Goal: Transaction & Acquisition: Obtain resource

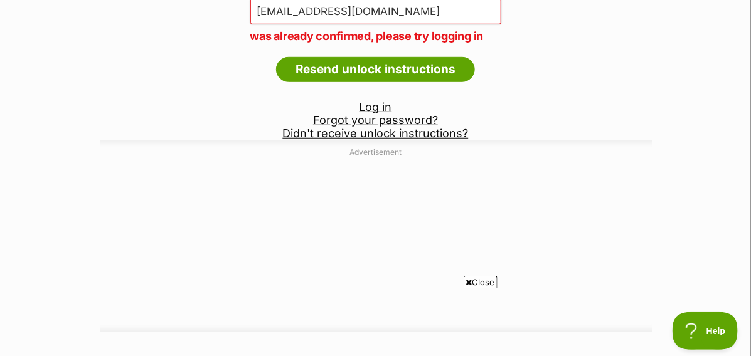
scroll to position [187, 0]
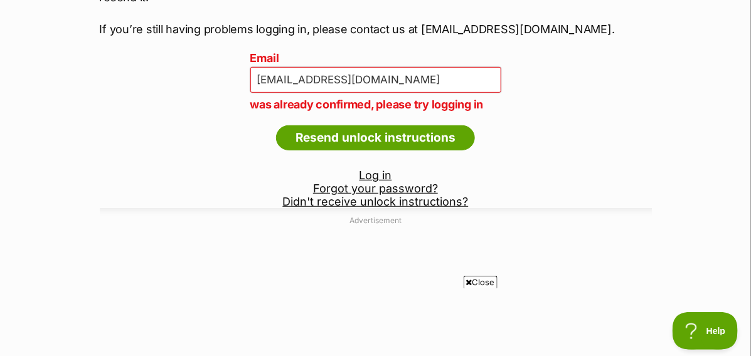
click at [368, 176] on link "Log in" at bounding box center [375, 175] width 33 height 13
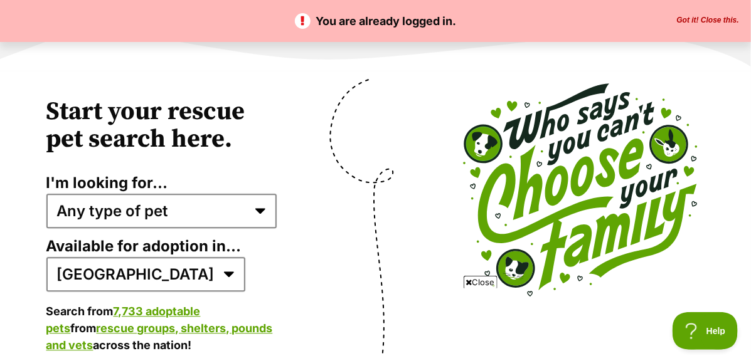
scroll to position [2445, 0]
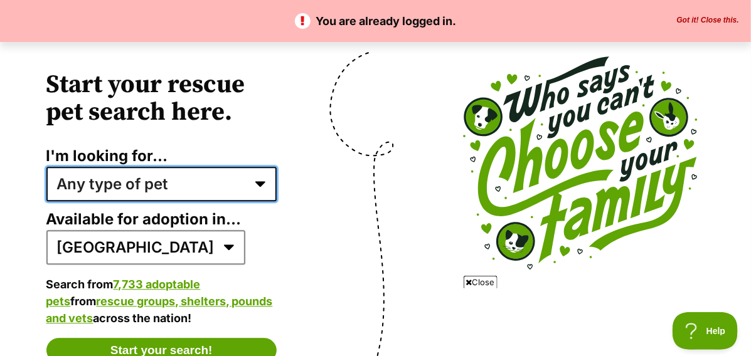
click at [260, 186] on select "Any type of pet Dogs Cats Other pets Pets looking for a home together Pets need…" at bounding box center [161, 184] width 231 height 34
select select "senior_dogs"
click at [46, 171] on select "Any type of pet Dogs Cats Other pets Pets looking for a home together Pets need…" at bounding box center [161, 184] width 231 height 34
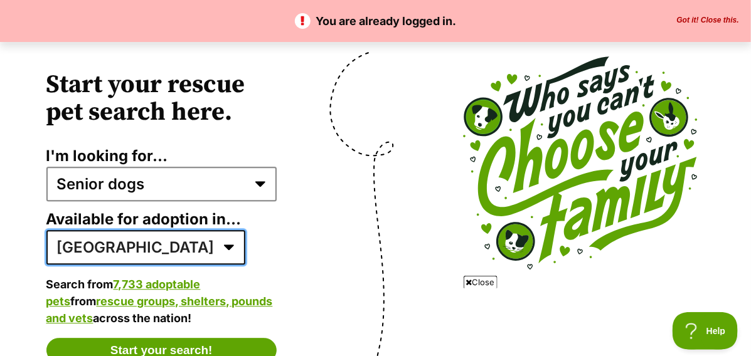
click at [132, 251] on select "Australia ACT NSW NT QLD SA TAS VIC WA" at bounding box center [145, 247] width 199 height 34
select select "2"
click at [46, 234] on select "Australia ACT NSW NT QLD SA TAS VIC WA" at bounding box center [145, 247] width 199 height 34
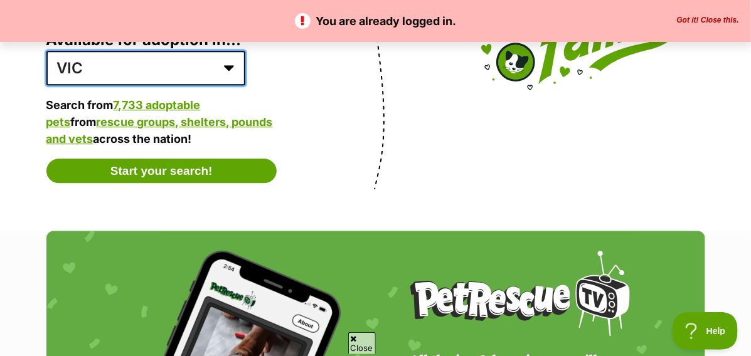
scroll to position [2634, 0]
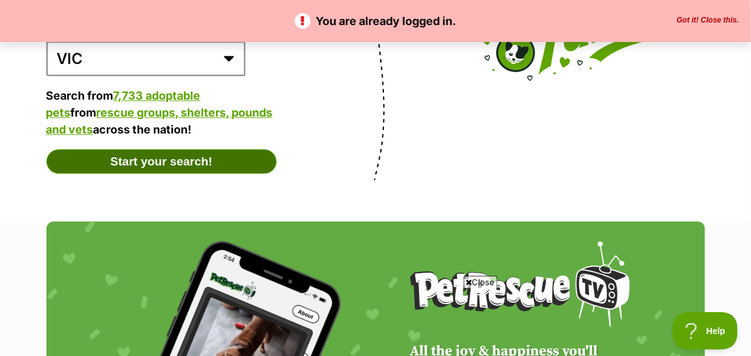
click at [156, 166] on button "Start your search!" at bounding box center [161, 161] width 231 height 25
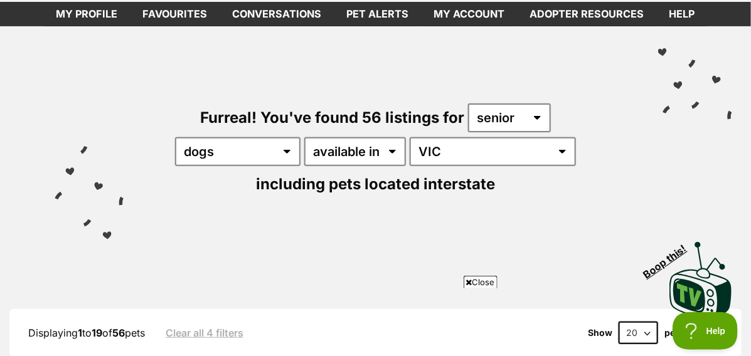
scroll to position [125, 0]
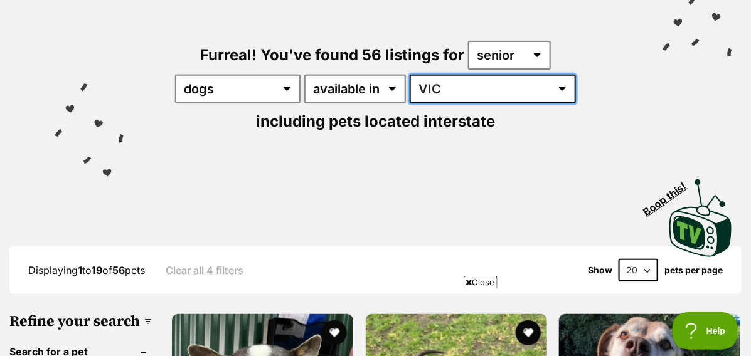
click at [467, 87] on select "Australia ACT NSW NT QLD SA TAS VIC WA" at bounding box center [492, 89] width 166 height 29
click at [409, 75] on select "Australia ACT NSW NT QLD SA TAS VIC WA" at bounding box center [492, 89] width 166 height 29
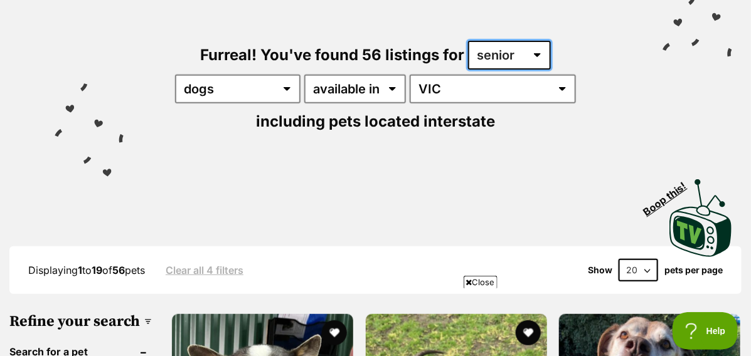
click at [534, 54] on select "any age puppy adult senior" at bounding box center [509, 55] width 83 height 29
click at [468, 41] on select "any age puppy adult senior" at bounding box center [509, 55] width 83 height 29
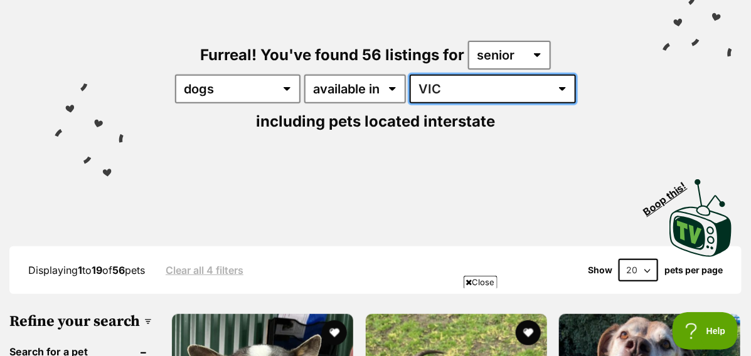
click at [460, 89] on select "Australia ACT NSW NT QLD SA TAS VIC WA" at bounding box center [492, 89] width 166 height 29
click at [409, 75] on select "Australia ACT NSW NT QLD SA TAS VIC WA" at bounding box center [492, 89] width 166 height 29
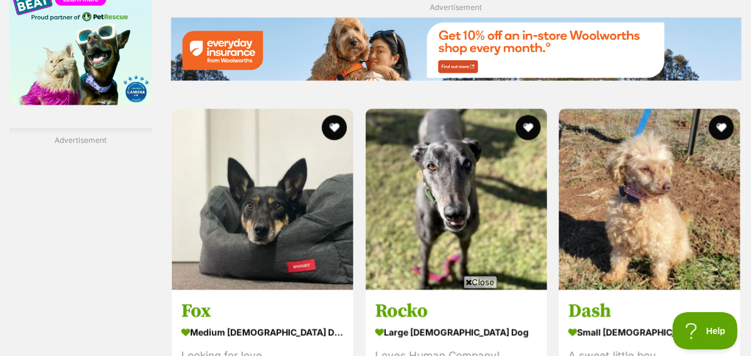
scroll to position [2194, 0]
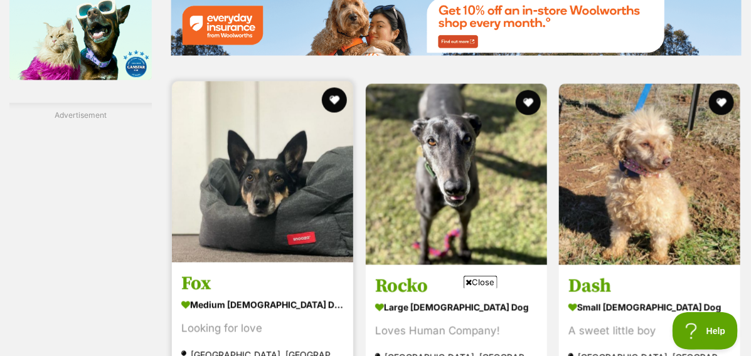
click at [272, 183] on img at bounding box center [262, 172] width 181 height 181
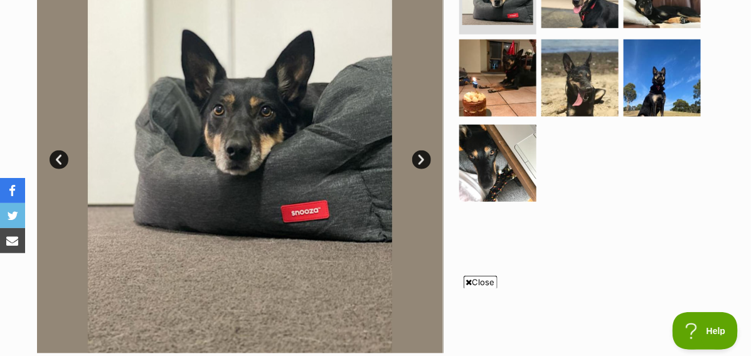
click at [420, 158] on link "Next" at bounding box center [421, 159] width 19 height 19
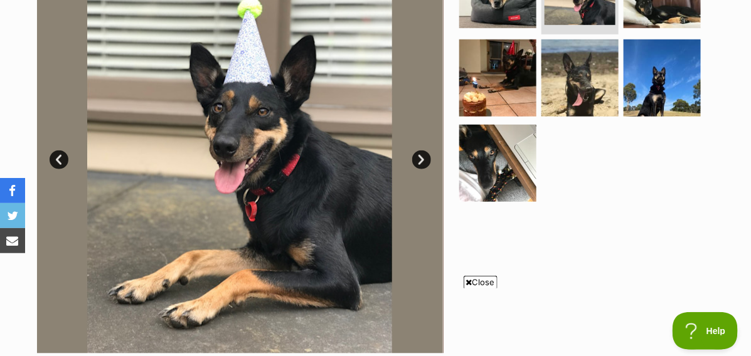
click at [420, 158] on link "Next" at bounding box center [421, 159] width 19 height 19
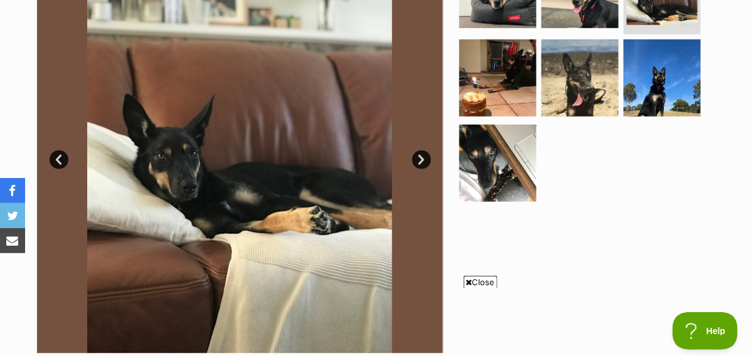
click at [420, 158] on link "Next" at bounding box center [421, 159] width 19 height 19
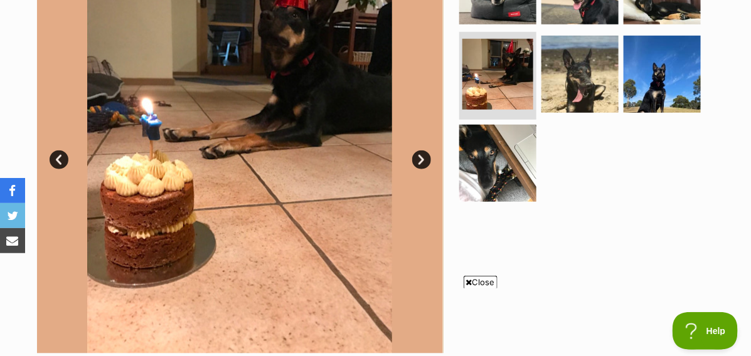
click at [420, 158] on link "Next" at bounding box center [421, 159] width 19 height 19
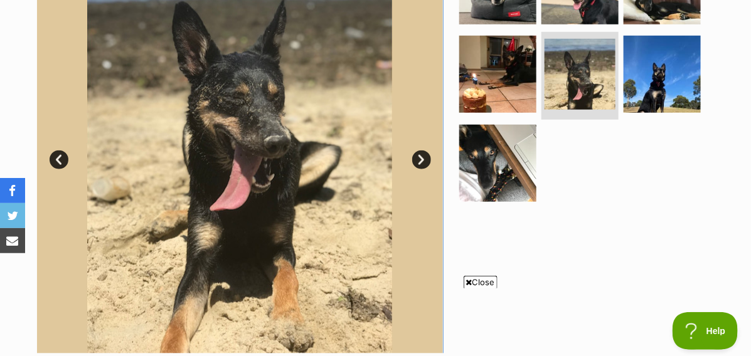
click at [420, 158] on link "Next" at bounding box center [421, 159] width 19 height 19
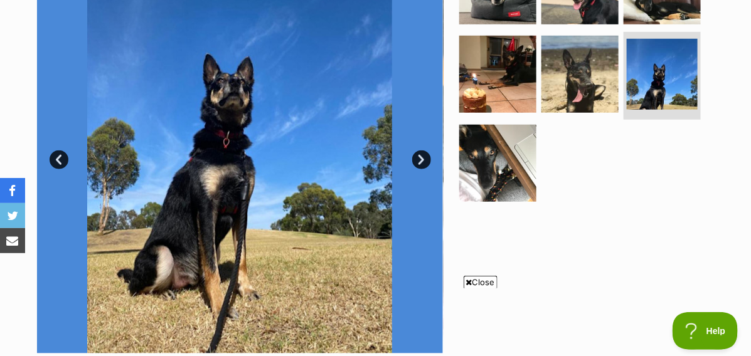
click at [420, 158] on link "Next" at bounding box center [421, 159] width 19 height 19
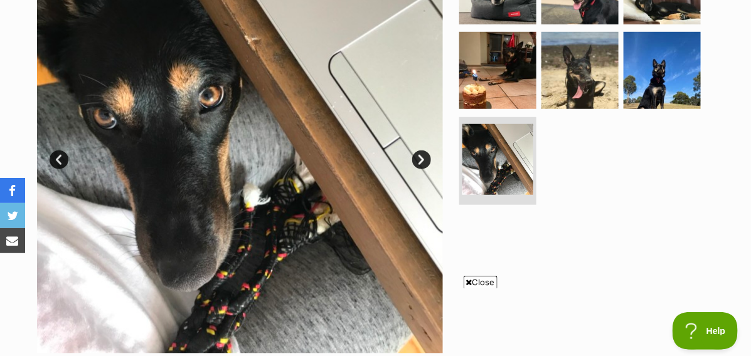
click at [420, 158] on link "Next" at bounding box center [421, 159] width 19 height 19
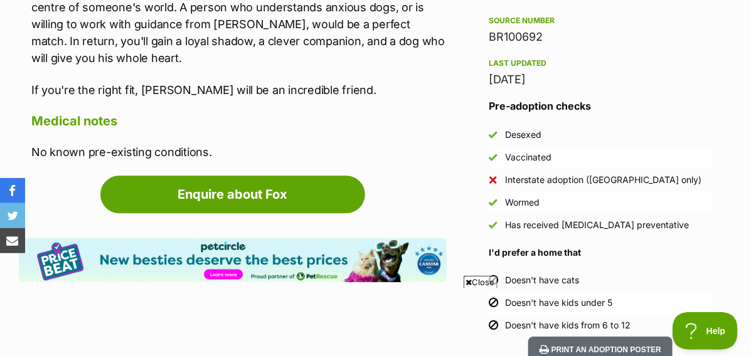
scroll to position [1066, 0]
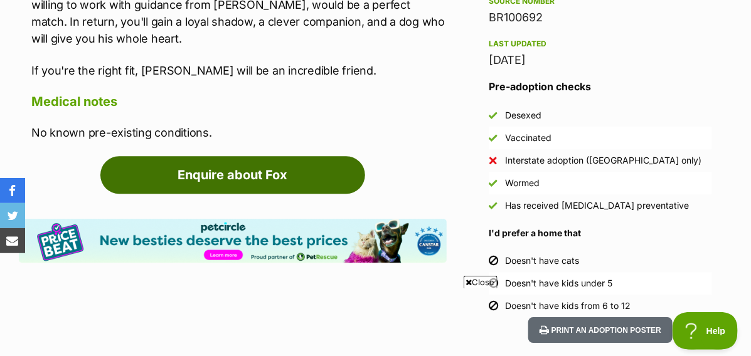
click at [243, 175] on link "Enquire about Fox" at bounding box center [232, 175] width 265 height 38
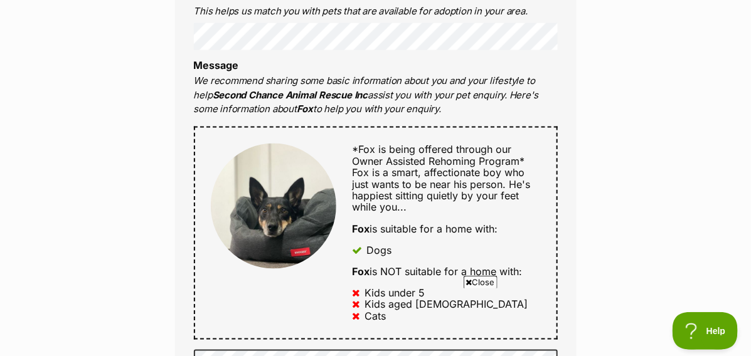
scroll to position [502, 0]
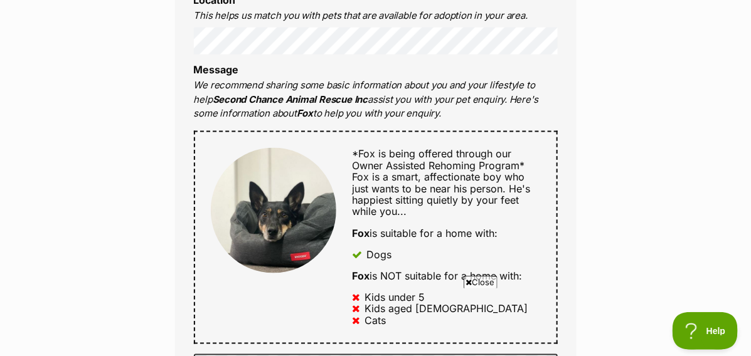
click at [479, 282] on span "Close" at bounding box center [480, 282] width 34 height 13
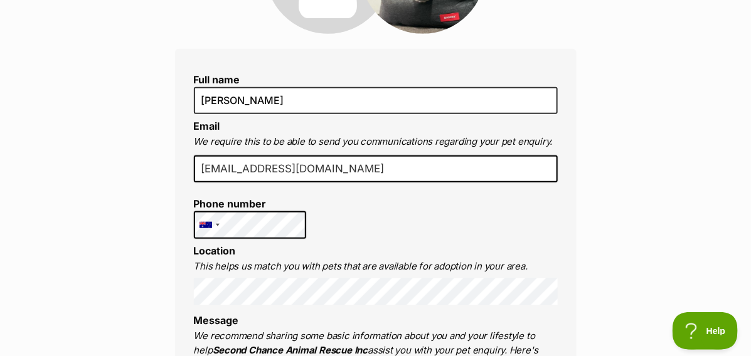
scroll to position [376, 0]
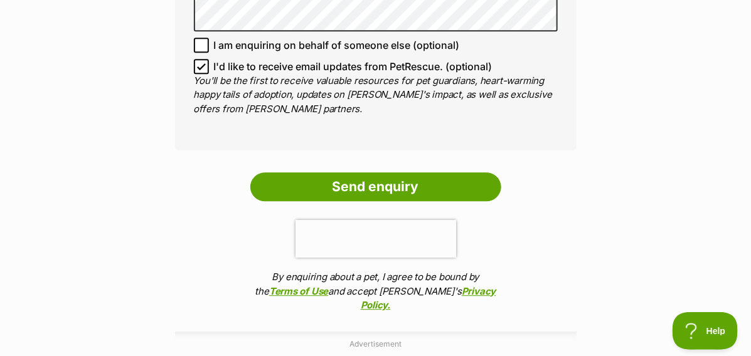
scroll to position [1003, 0]
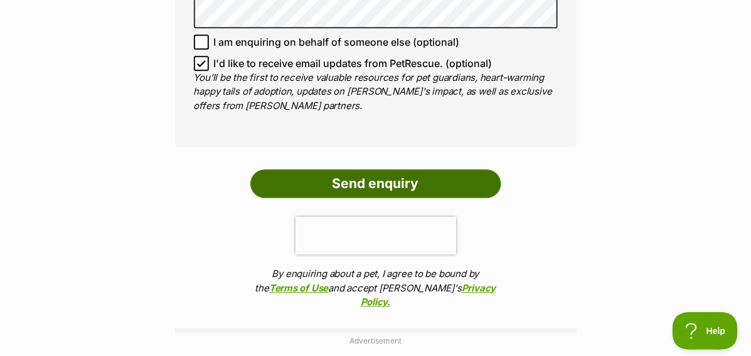
click at [372, 181] on input "Send enquiry" at bounding box center [375, 183] width 251 height 29
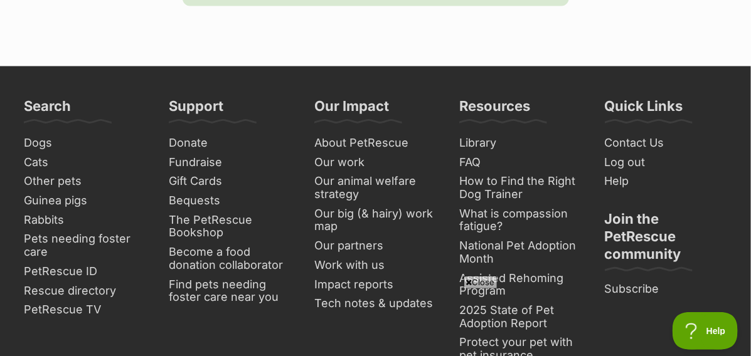
scroll to position [752, 0]
